Goal: Transaction & Acquisition: Purchase product/service

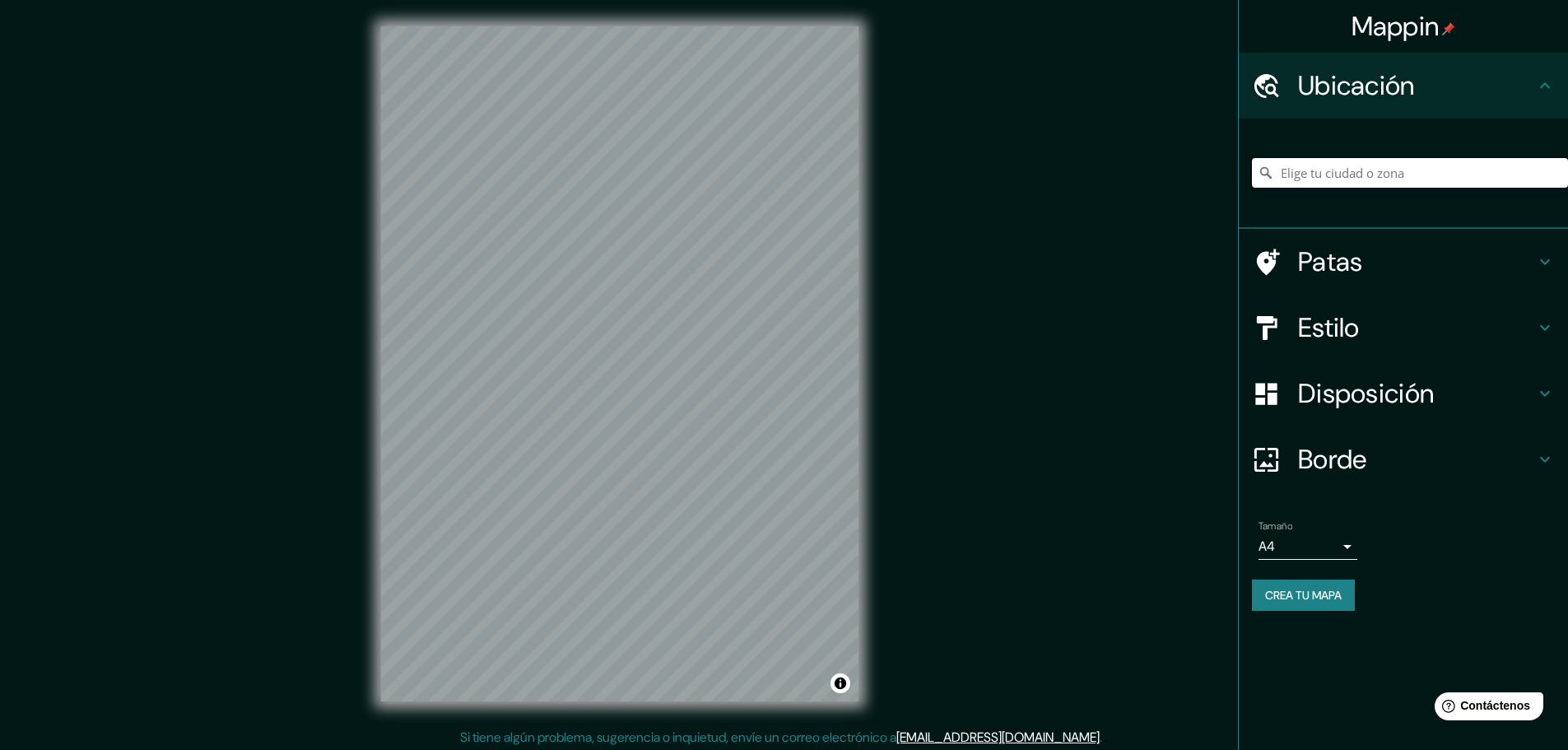
click at [1427, 176] on input "Elige tu ciudad o zona" at bounding box center [1409, 173] width 316 height 30
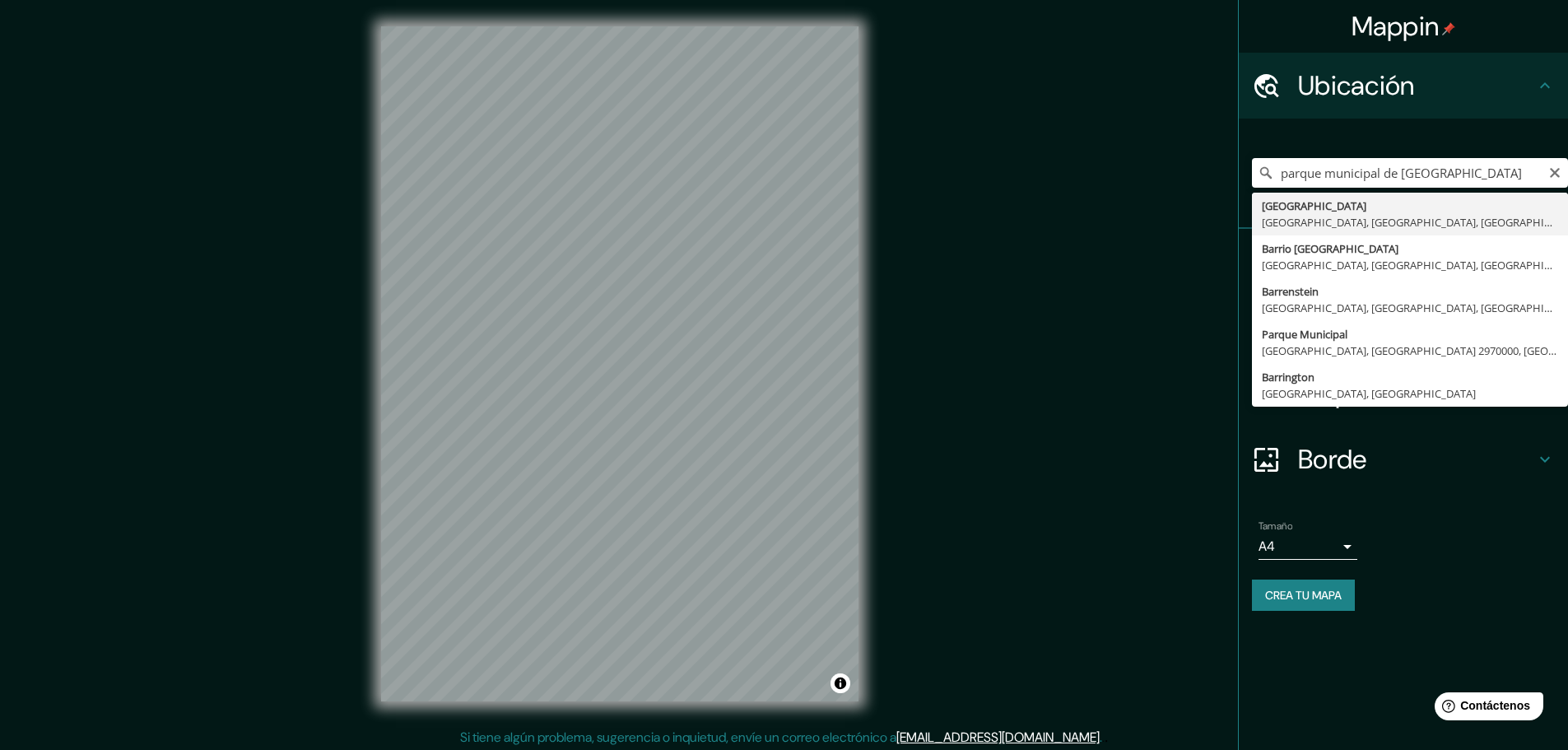
type input "[GEOGRAPHIC_DATA], [GEOGRAPHIC_DATA], [GEOGRAPHIC_DATA], [GEOGRAPHIC_DATA]"
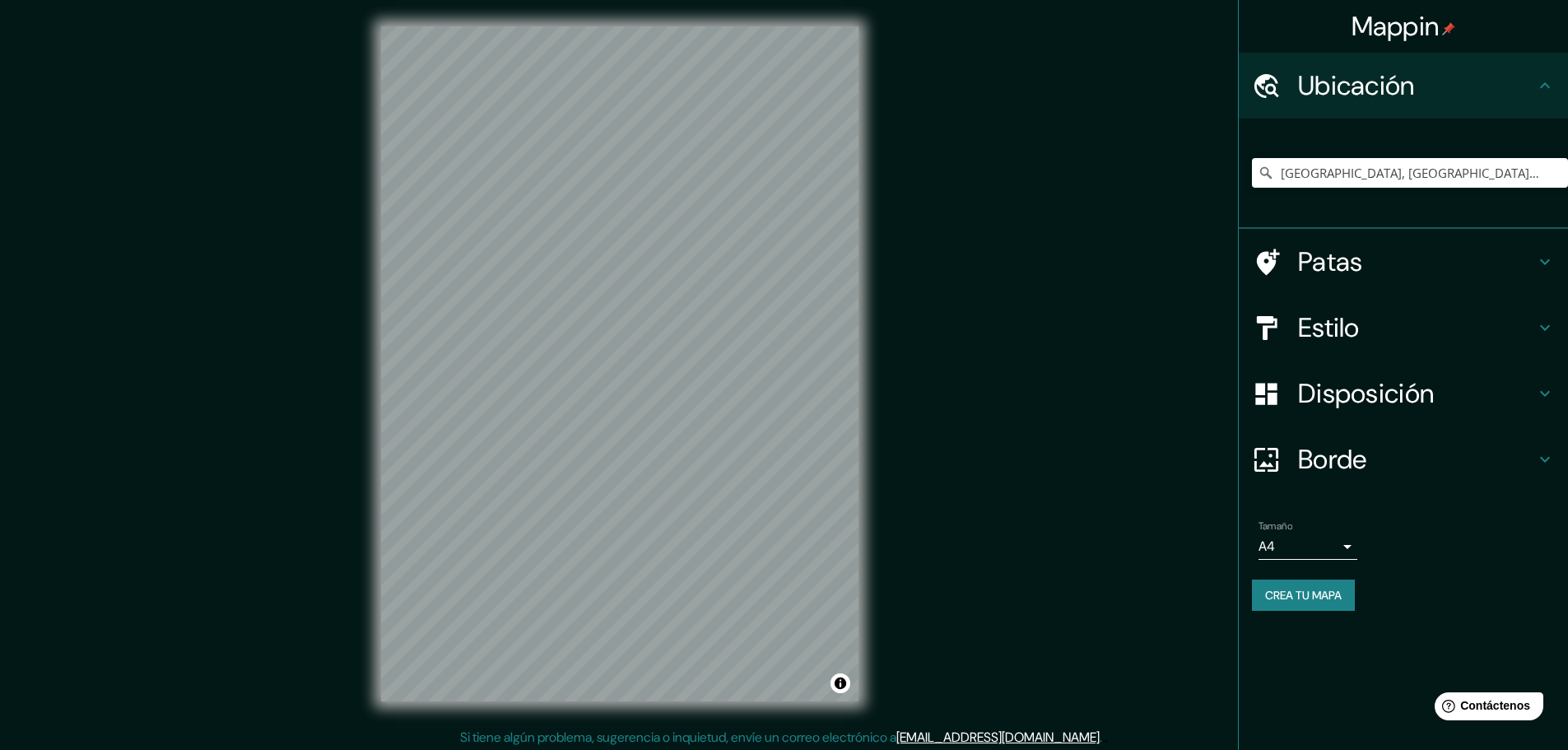
click at [1424, 266] on h4 "Patas" at bounding box center [1415, 262] width 237 height 33
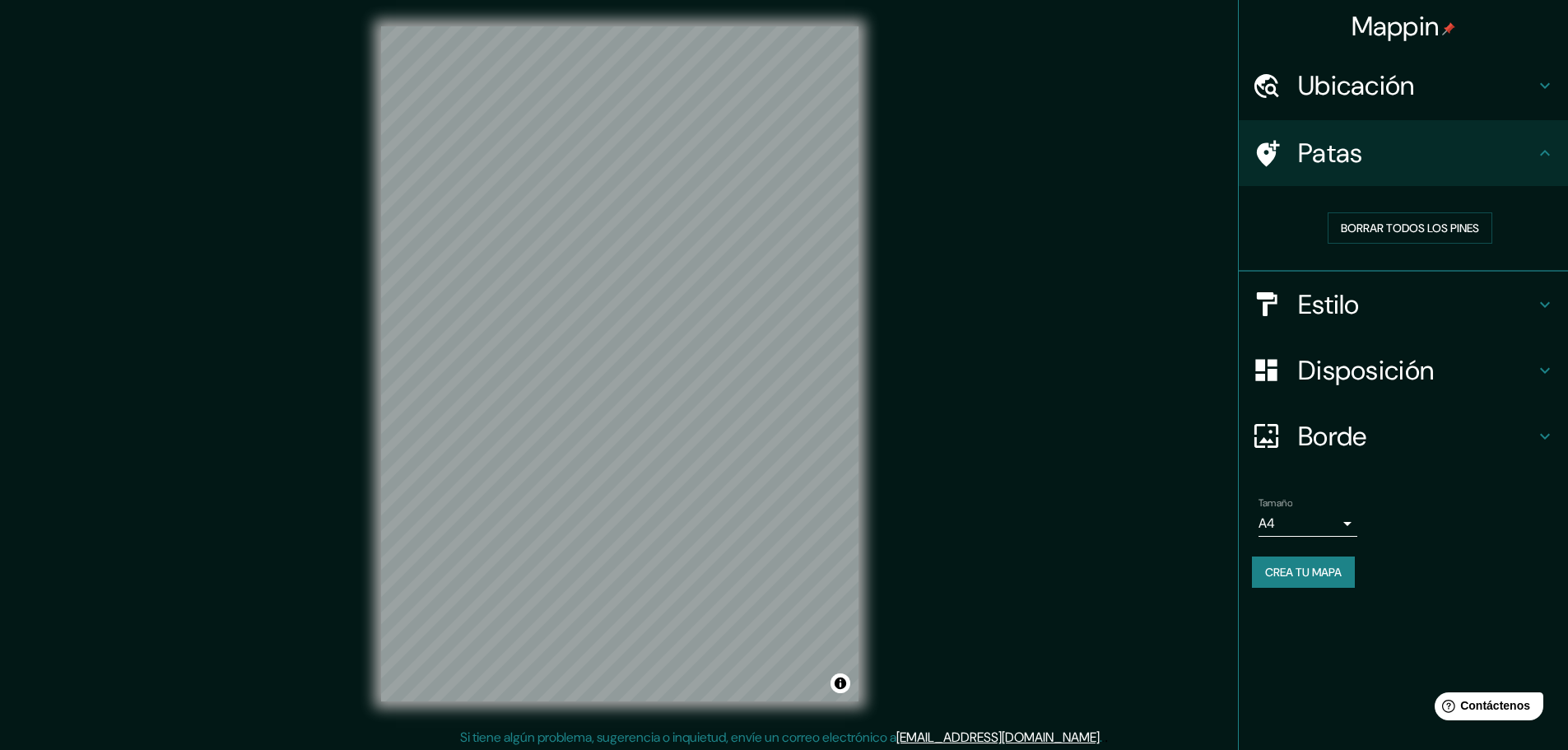
click at [1399, 289] on h4 "Estilo" at bounding box center [1415, 305] width 237 height 33
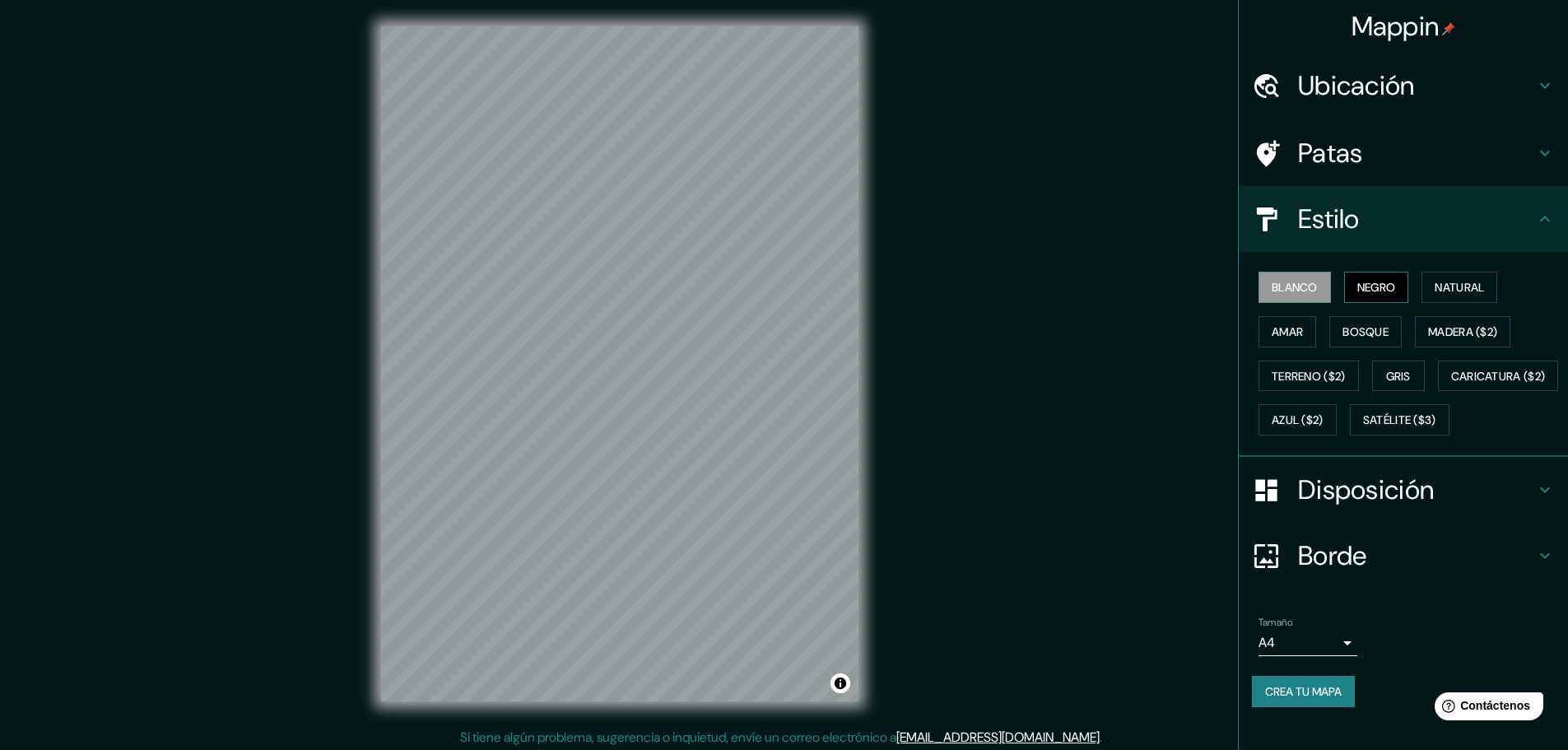
click at [1377, 297] on font "Negro" at bounding box center [1376, 287] width 39 height 21
click at [1383, 287] on font "Negro" at bounding box center [1376, 287] width 39 height 15
click at [1478, 280] on font "Natural" at bounding box center [1458, 287] width 49 height 15
click at [1259, 335] on button "Amar" at bounding box center [1288, 332] width 58 height 31
click at [1329, 330] on button "Bosque" at bounding box center [1365, 332] width 73 height 31
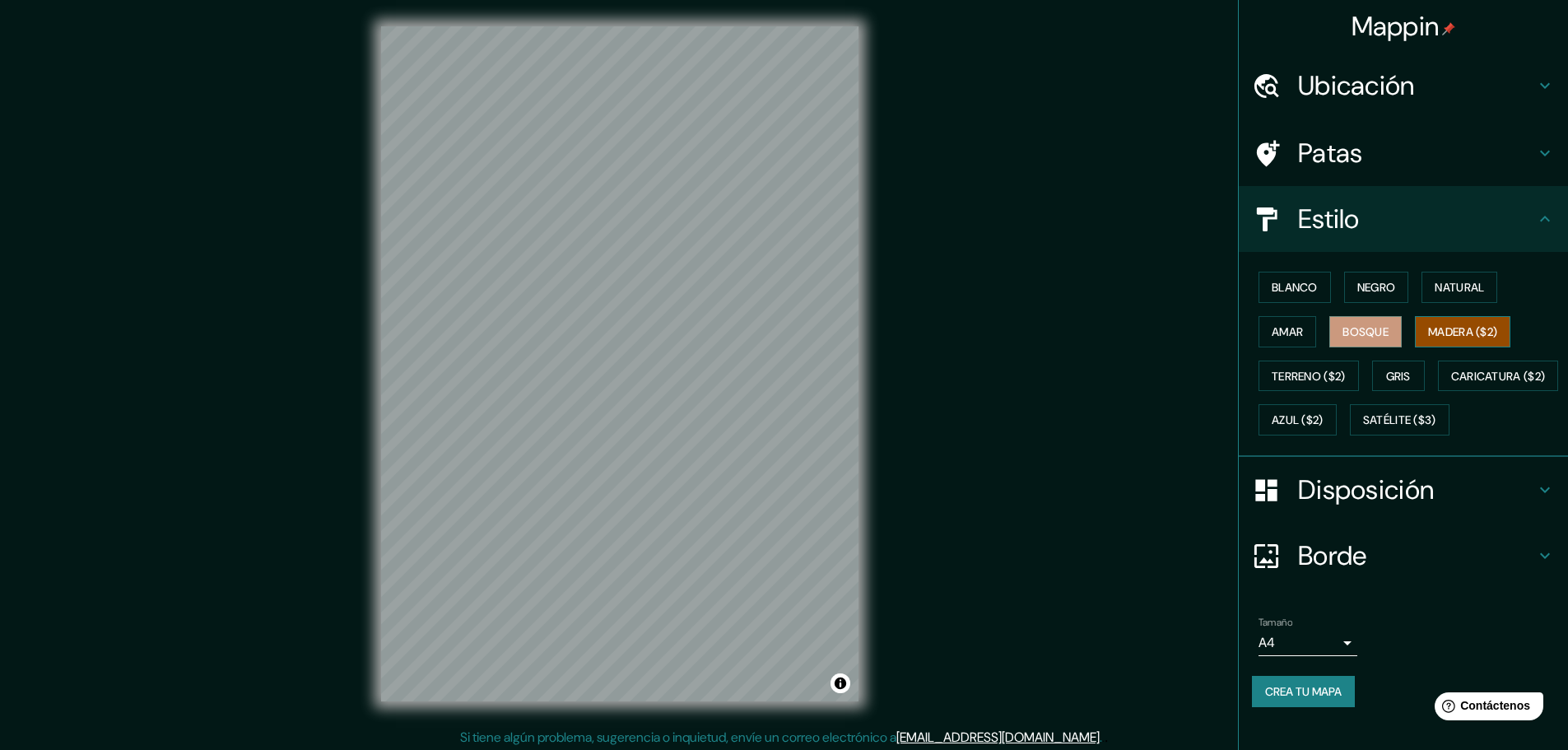
click at [1434, 334] on font "Madera ($2)" at bounding box center [1462, 332] width 69 height 15
click at [1322, 382] on font "Terreno ($2)" at bounding box center [1308, 375] width 74 height 15
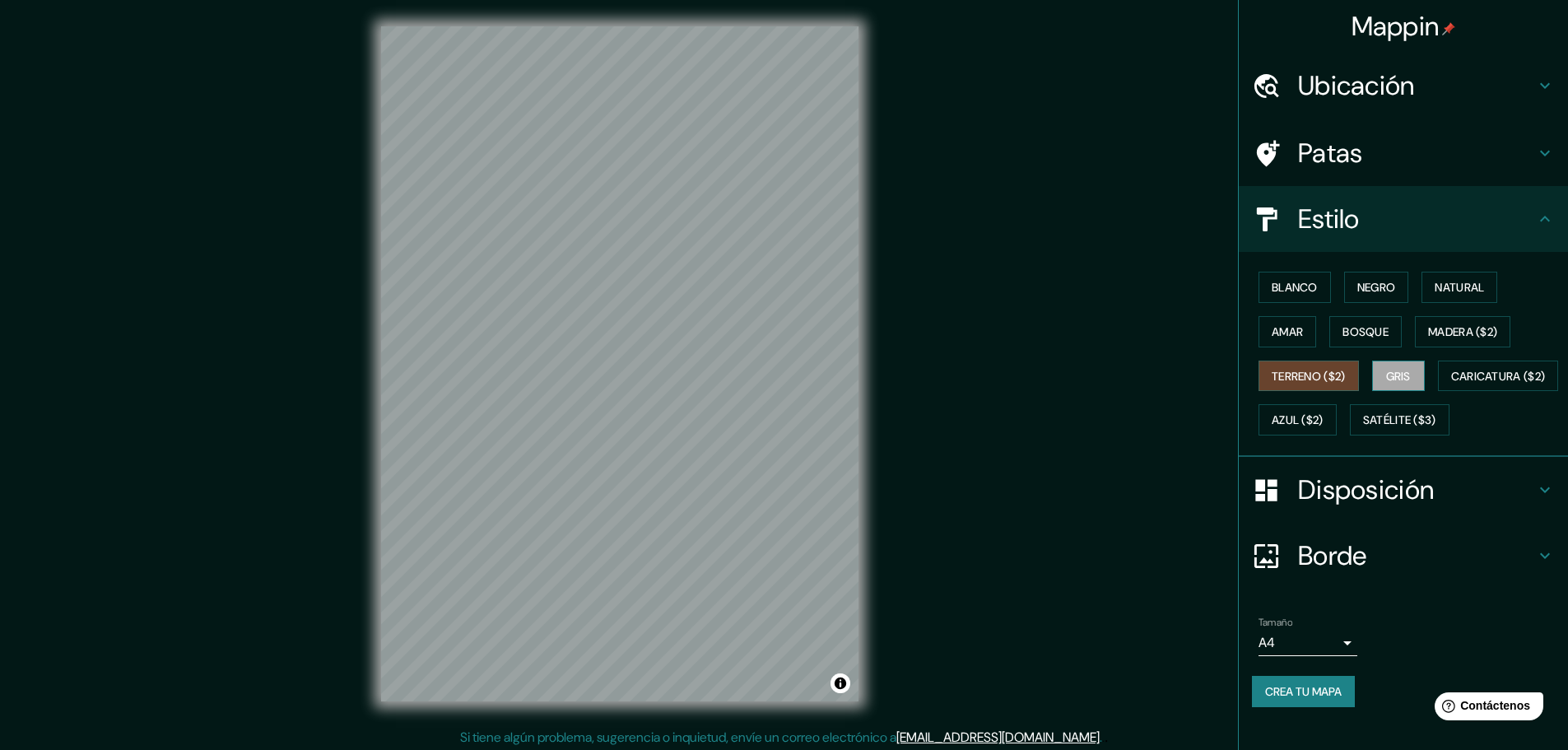
click at [1386, 368] on font "Gris" at bounding box center [1398, 375] width 25 height 21
click at [1451, 383] on font "Caricatura ($2)" at bounding box center [1498, 375] width 95 height 15
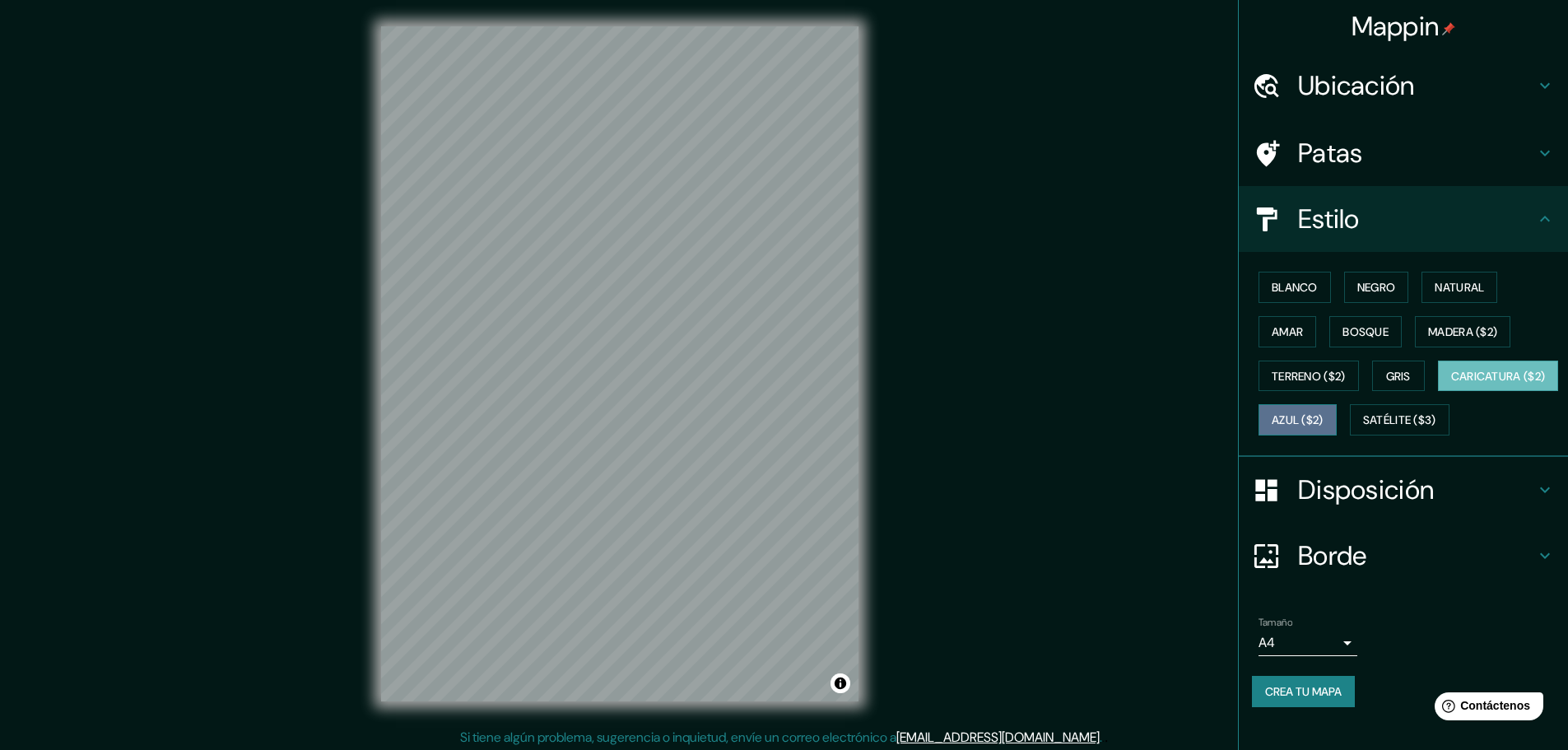
click at [1323, 417] on font "Azul ($2)" at bounding box center [1298, 420] width 52 height 15
click at [1363, 428] on font "Satélite ($3)" at bounding box center [1399, 420] width 73 height 15
